Goal: Task Accomplishment & Management: Use online tool/utility

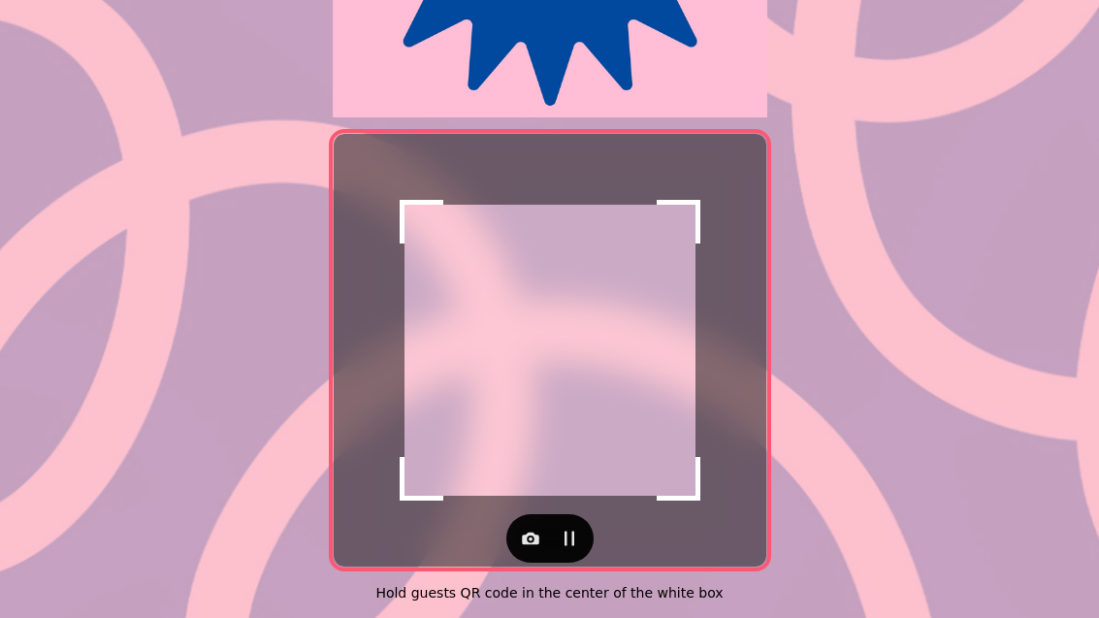
scroll to position [397, 0]
click at [533, 534] on icon "button" at bounding box center [530, 539] width 17 height 13
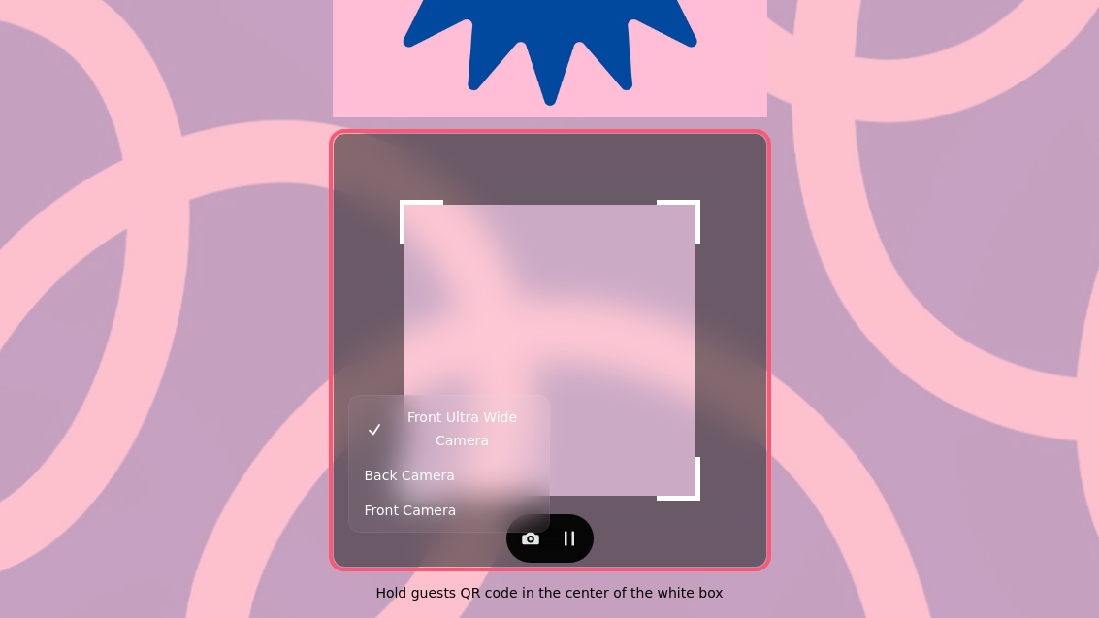
click at [451, 458] on button "Back Camera" at bounding box center [449, 475] width 192 height 35
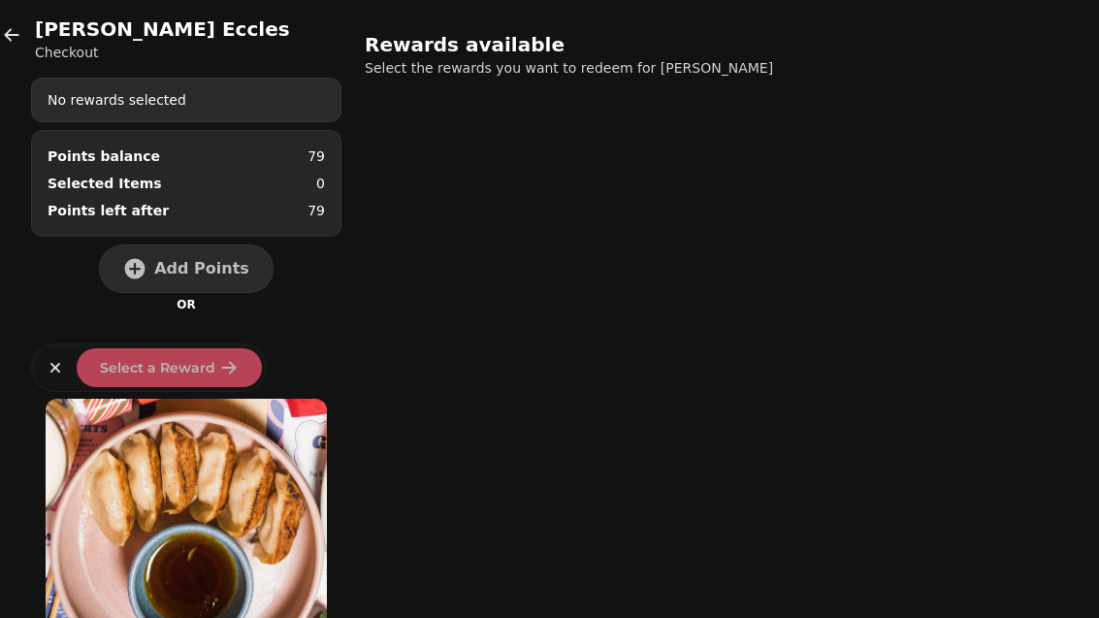
click at [159, 273] on button "Add Points" at bounding box center [186, 268] width 175 height 49
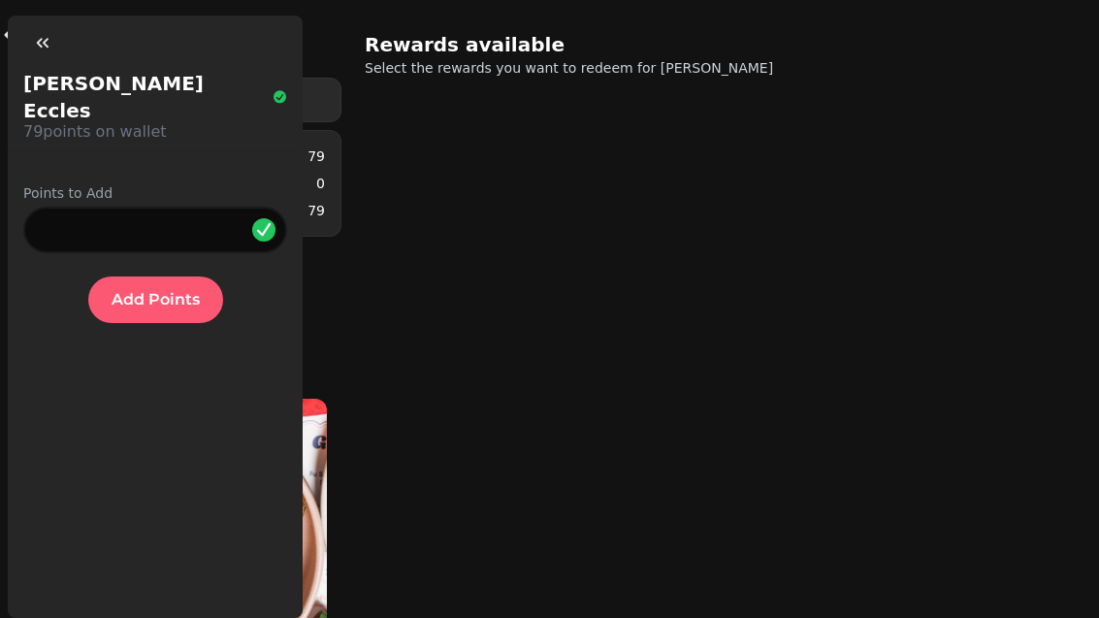
click at [178, 292] on span "Add Points" at bounding box center [156, 300] width 88 height 16
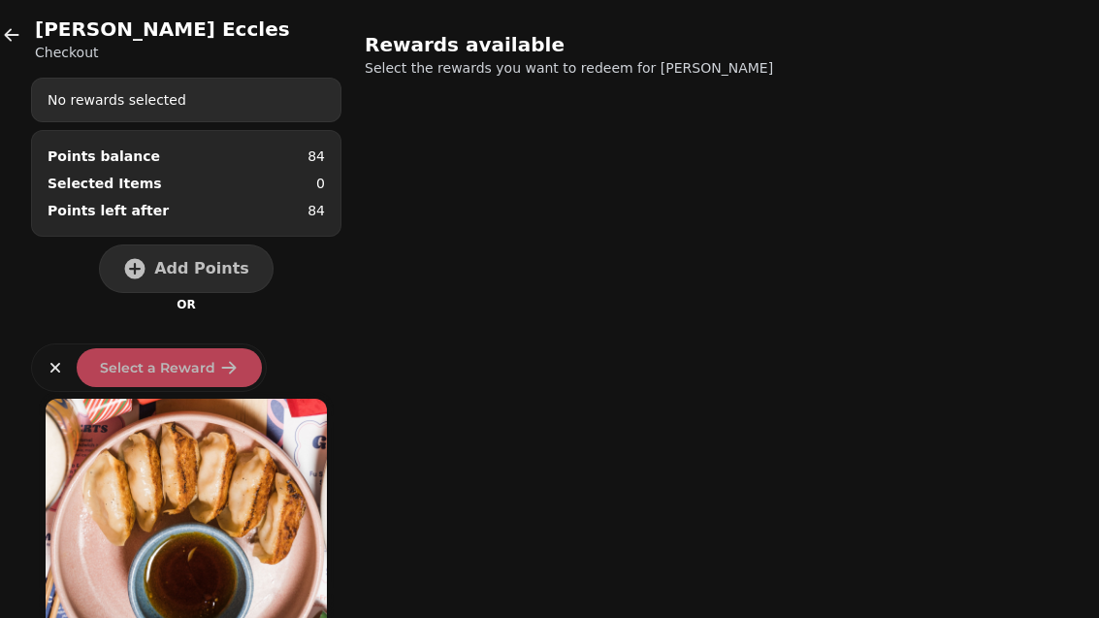
click at [6, 44] on icon "button" at bounding box center [11, 34] width 19 height 19
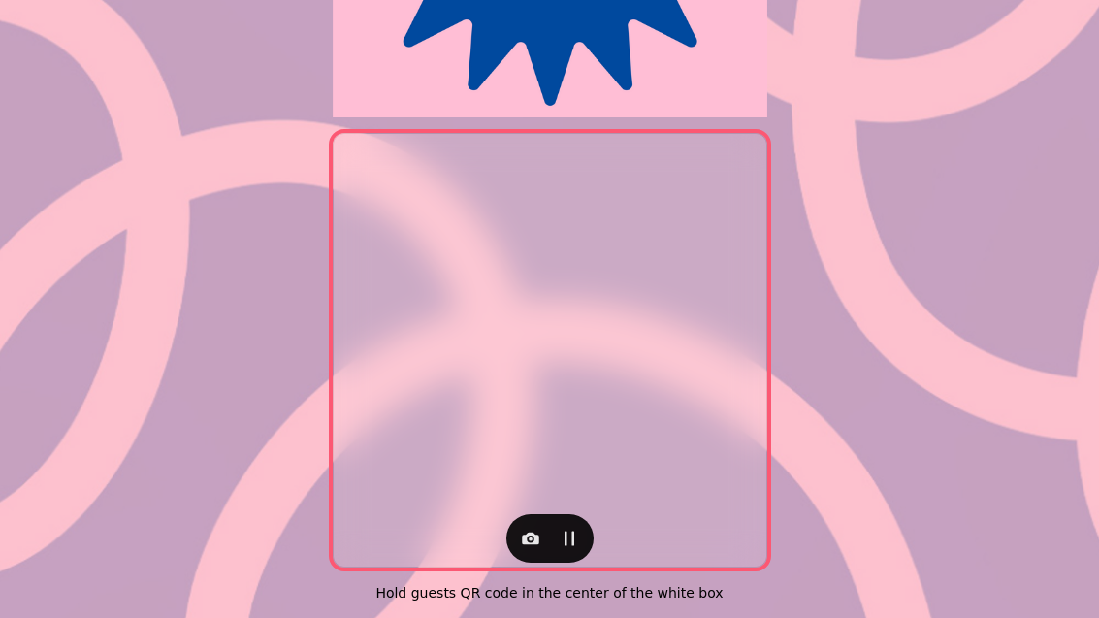
scroll to position [399, 0]
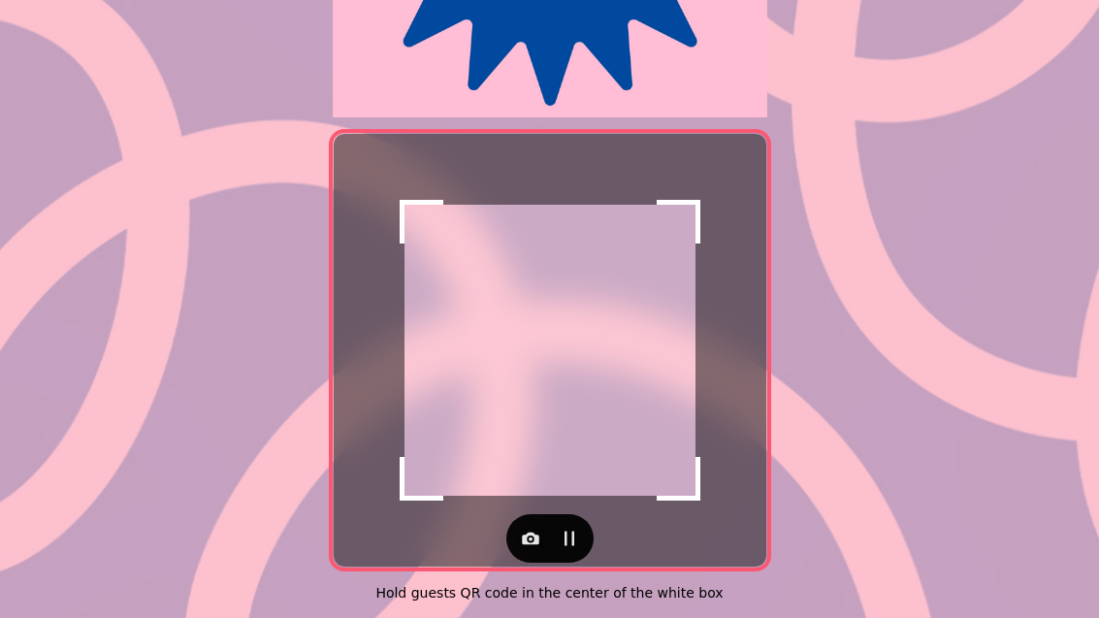
click at [535, 533] on icon "button" at bounding box center [530, 539] width 17 height 13
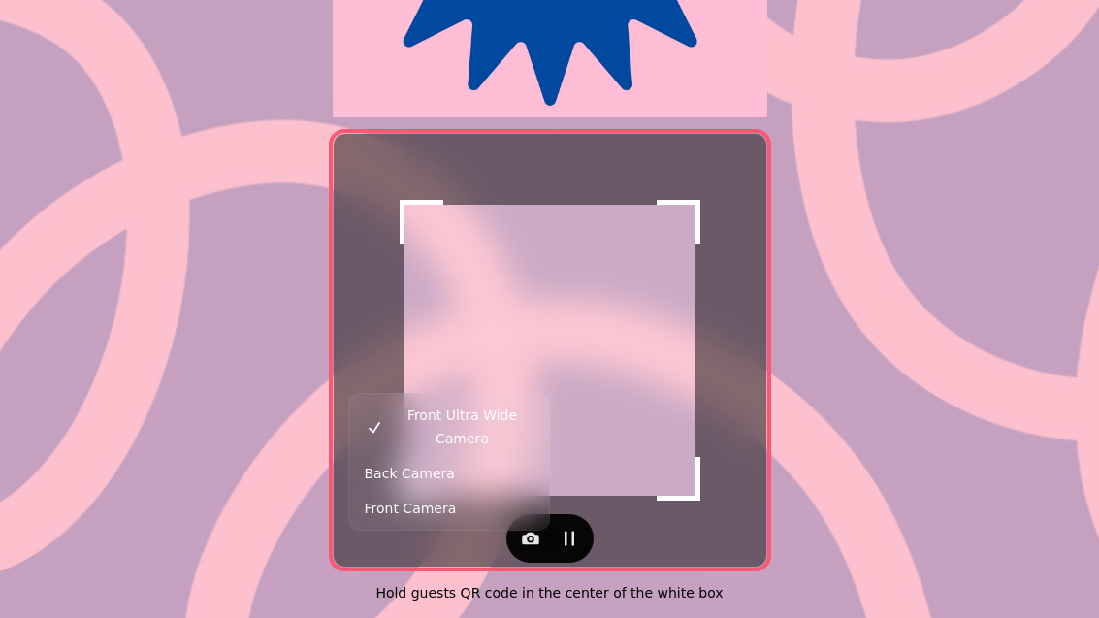
click at [478, 457] on button "Back Camera" at bounding box center [449, 473] width 192 height 35
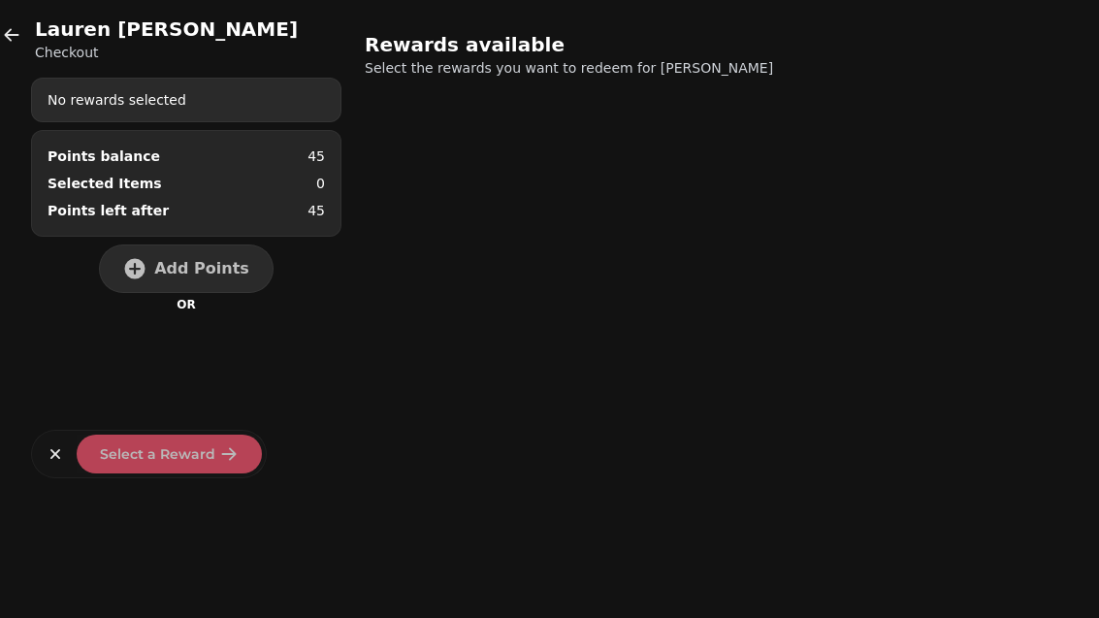
click at [192, 282] on button "Add Points" at bounding box center [186, 268] width 175 height 49
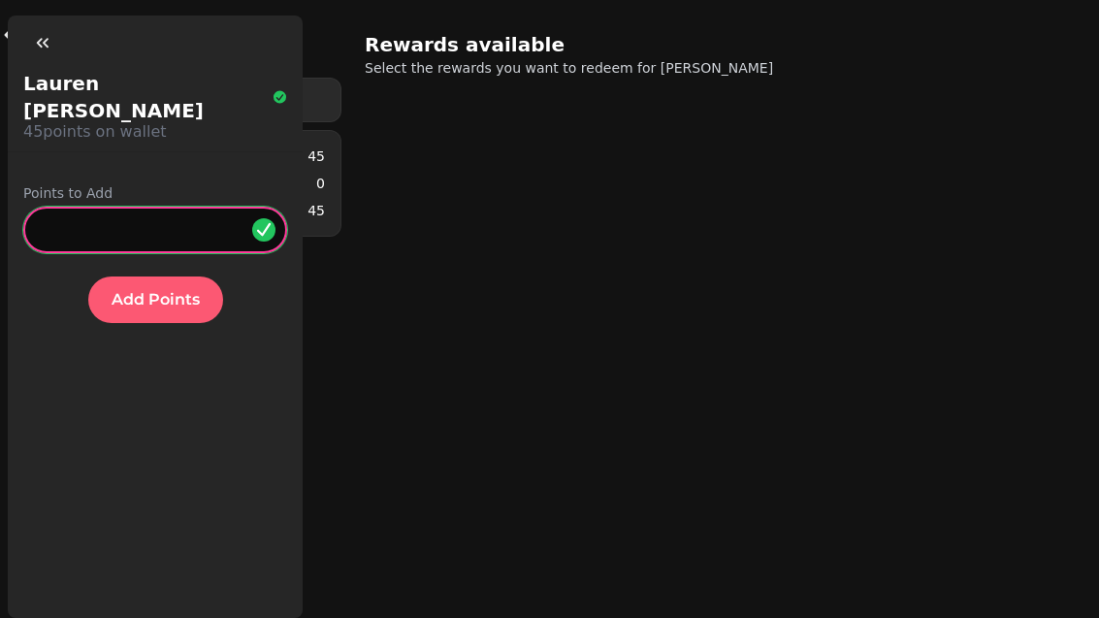
click at [191, 207] on input "*" at bounding box center [155, 230] width 264 height 47
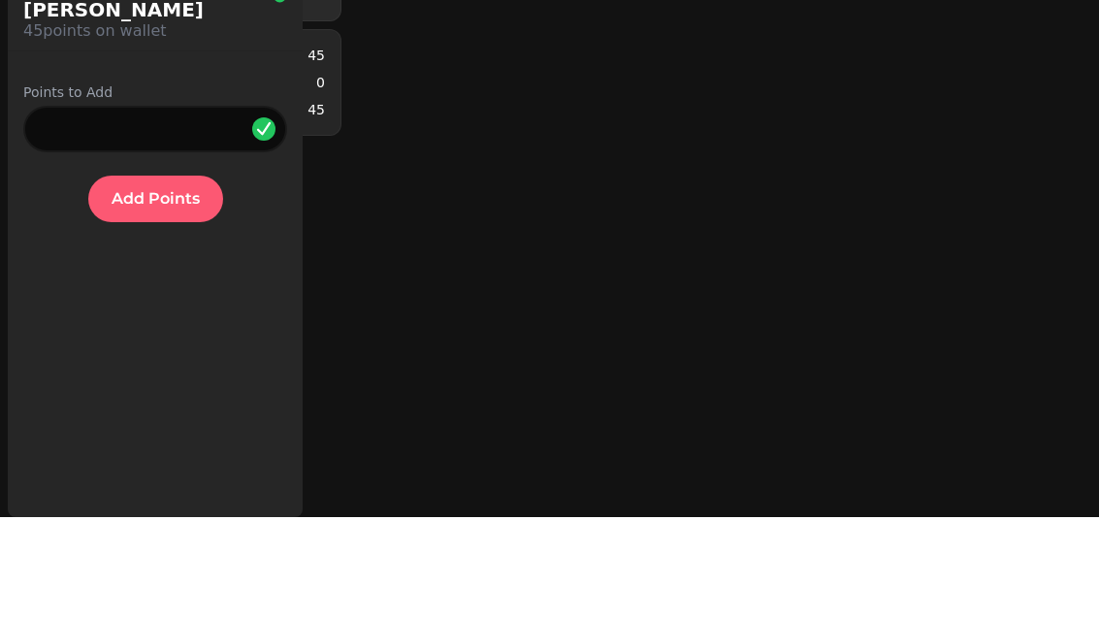
click at [176, 276] on button "Add Points" at bounding box center [155, 299] width 135 height 47
type input "*"
type input "***"
click at [168, 292] on span "Add Points" at bounding box center [156, 300] width 88 height 16
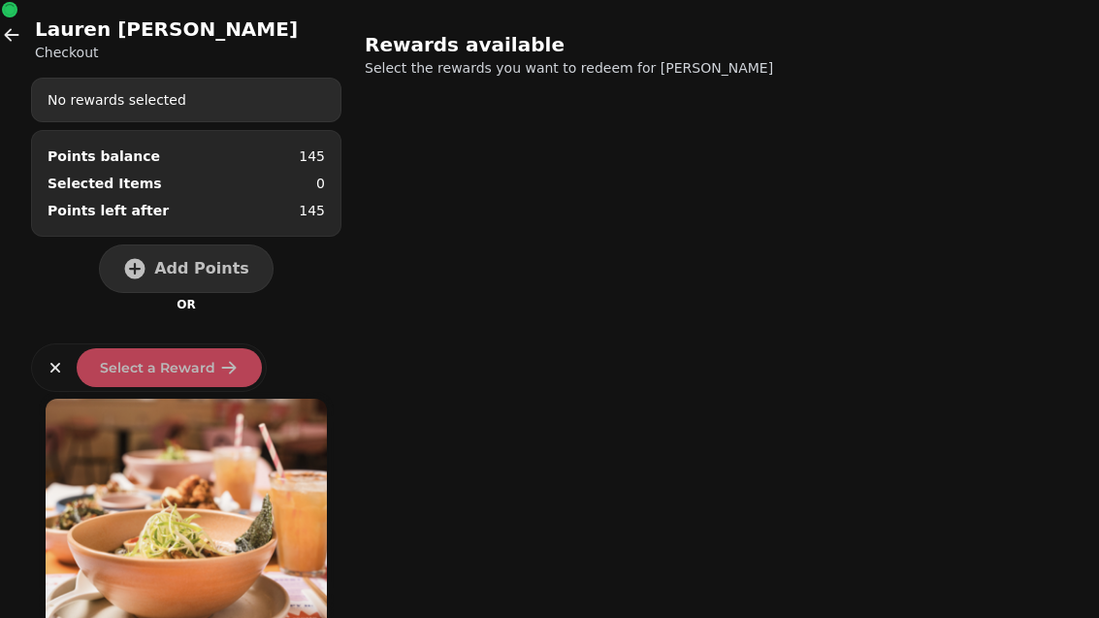
click at [195, 264] on span "Add Points" at bounding box center [201, 269] width 95 height 16
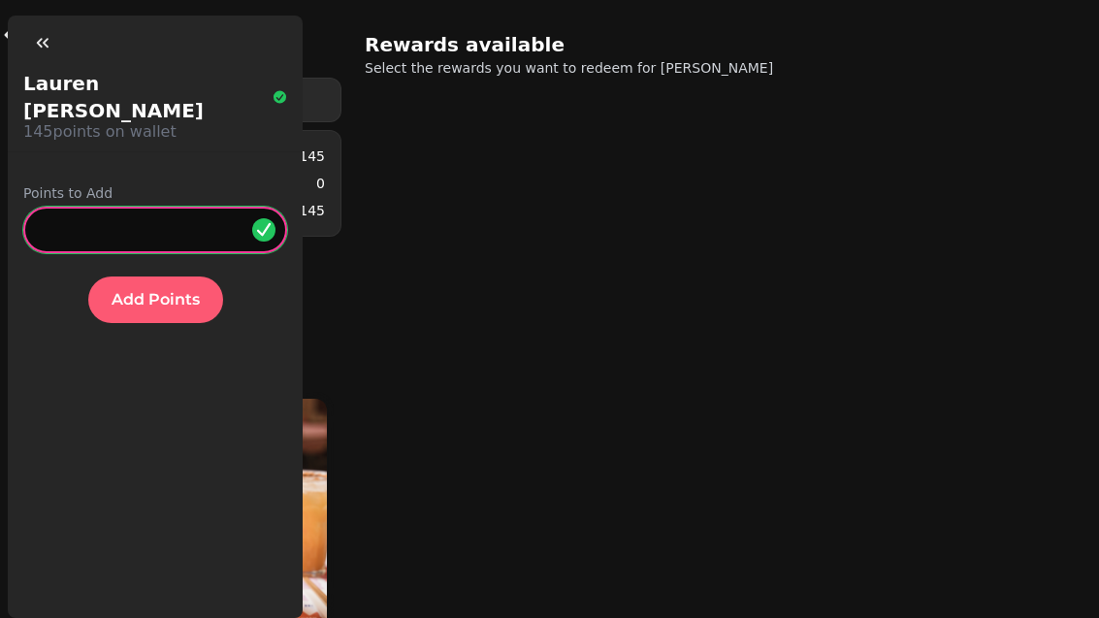
click at [156, 211] on input "*" at bounding box center [155, 230] width 264 height 47
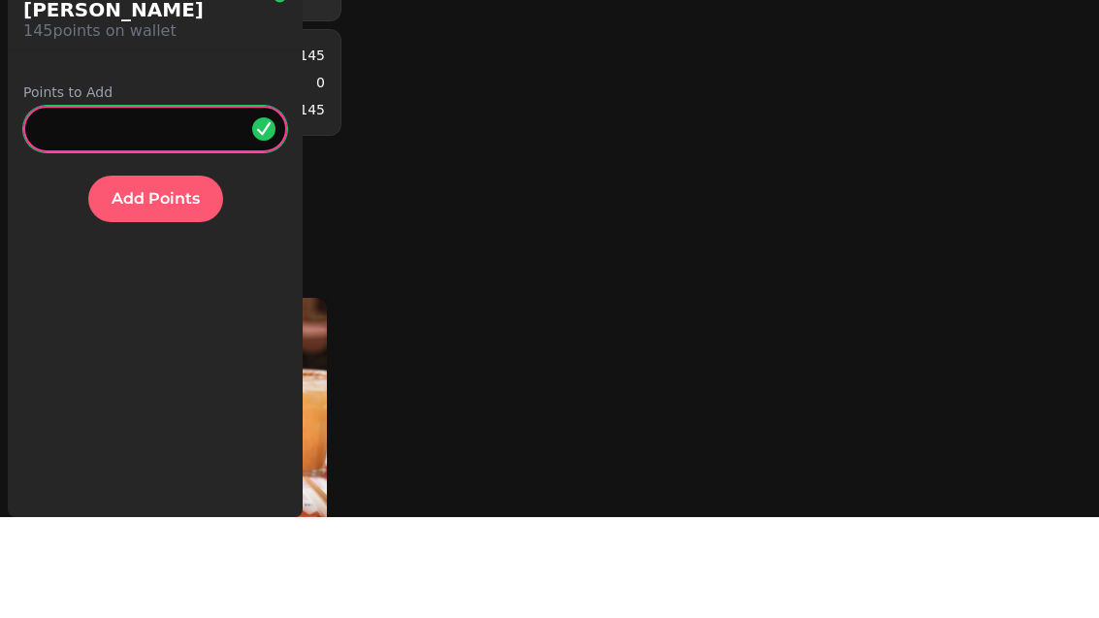
type input "***"
click at [146, 292] on span "Add Points" at bounding box center [156, 300] width 88 height 16
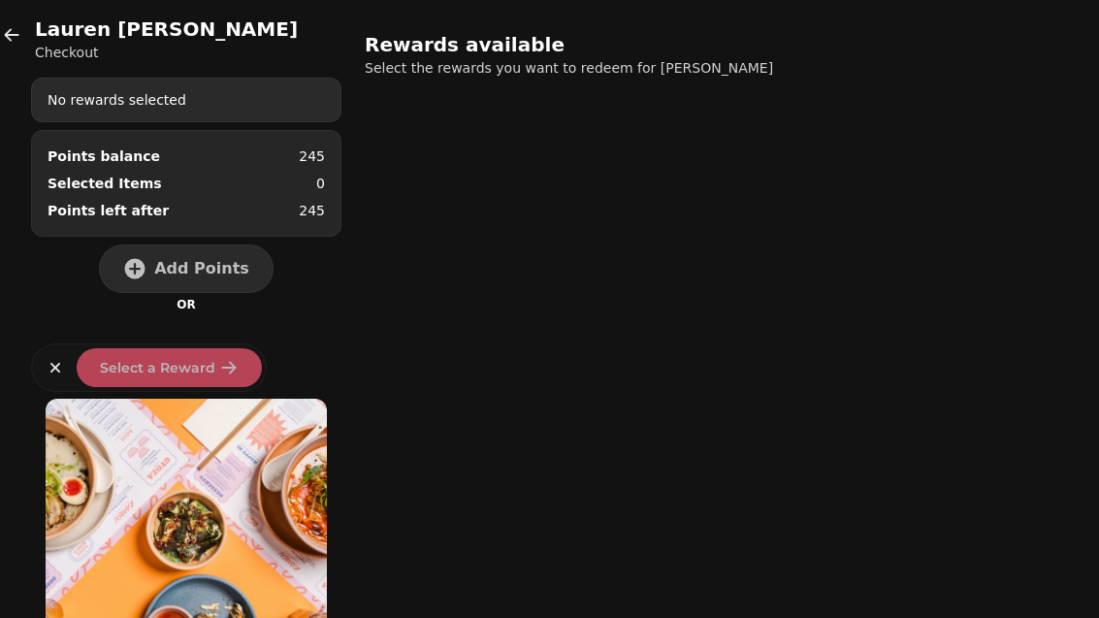
click at [214, 280] on button "Add Points" at bounding box center [186, 268] width 175 height 49
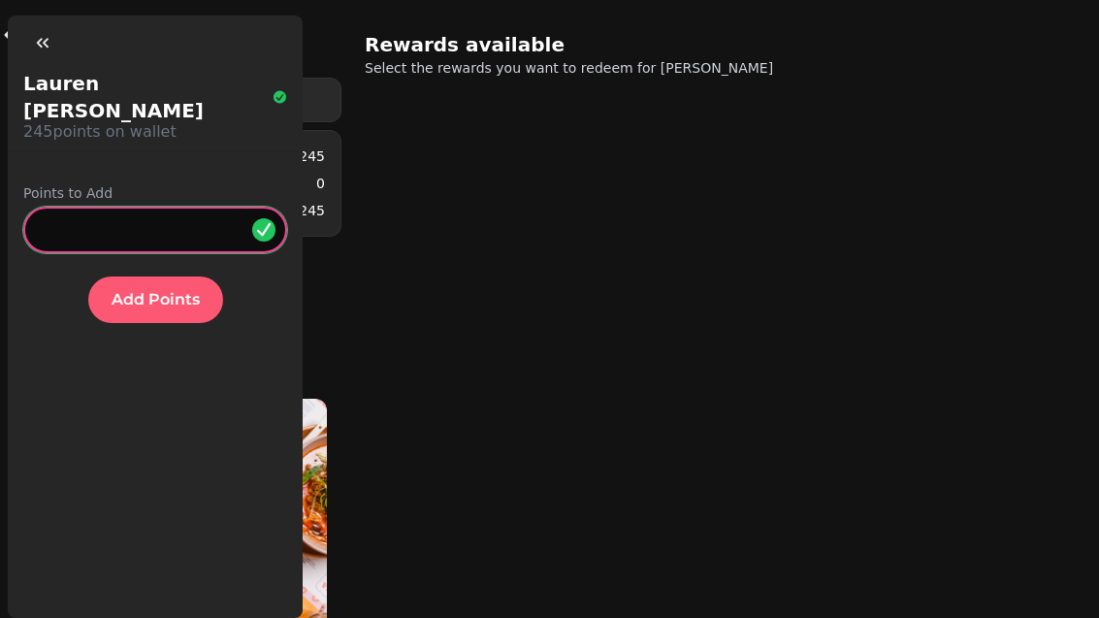
click at [202, 207] on input "*" at bounding box center [155, 230] width 264 height 47
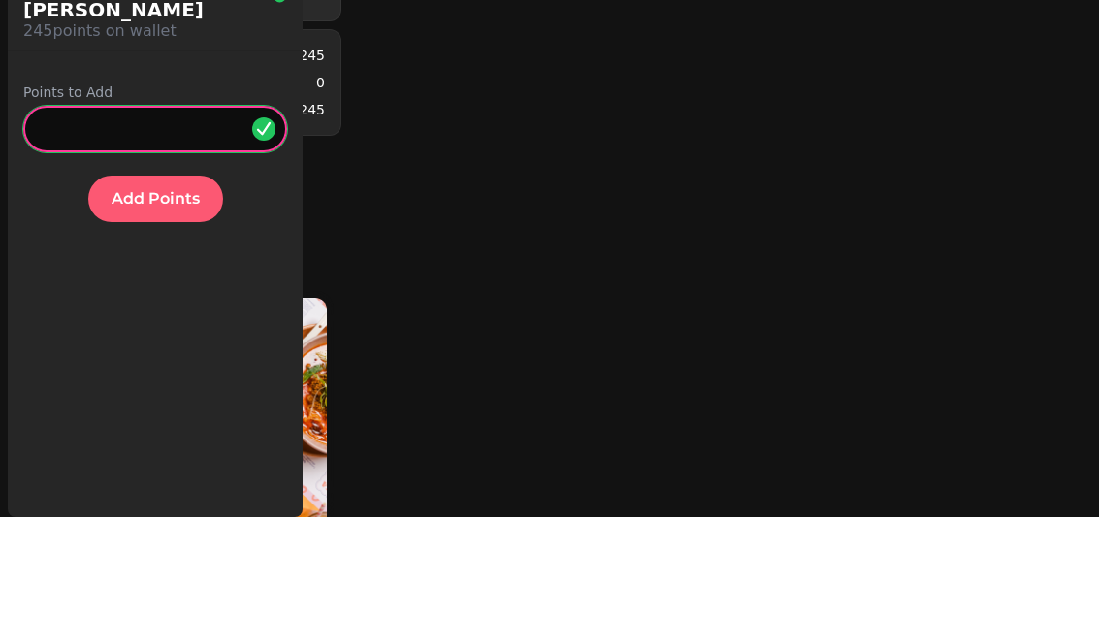
type input "**"
click at [176, 292] on span "Add Points" at bounding box center [156, 300] width 88 height 16
